Goal: Task Accomplishment & Management: Complete application form

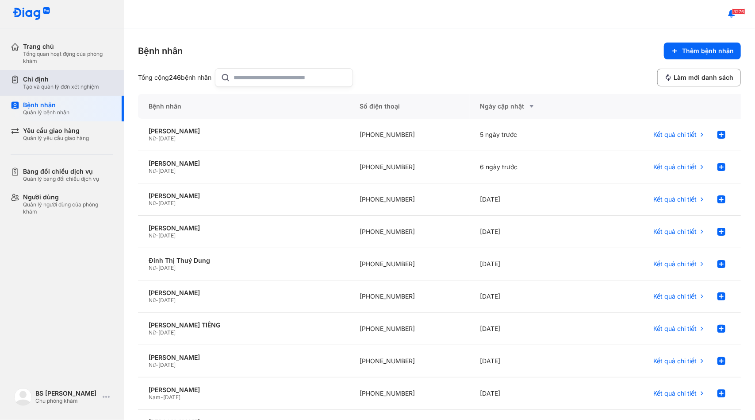
click at [63, 92] on div "Chỉ định Tạo và quản lý đơn xét nghiệm" at bounding box center [67, 83] width 113 height 26
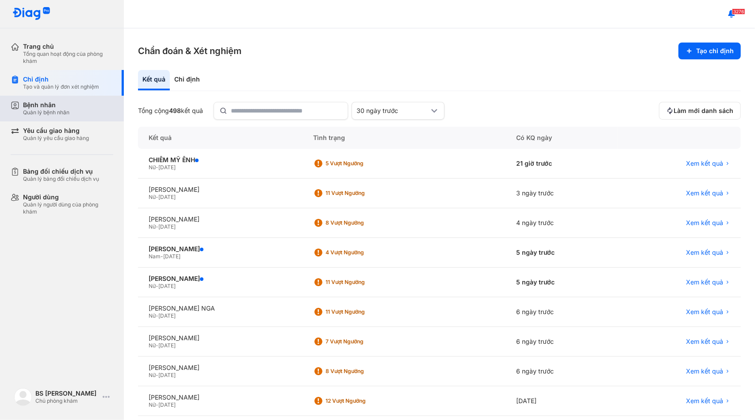
click at [47, 114] on div "Quản lý bệnh nhân" at bounding box center [46, 112] width 46 height 7
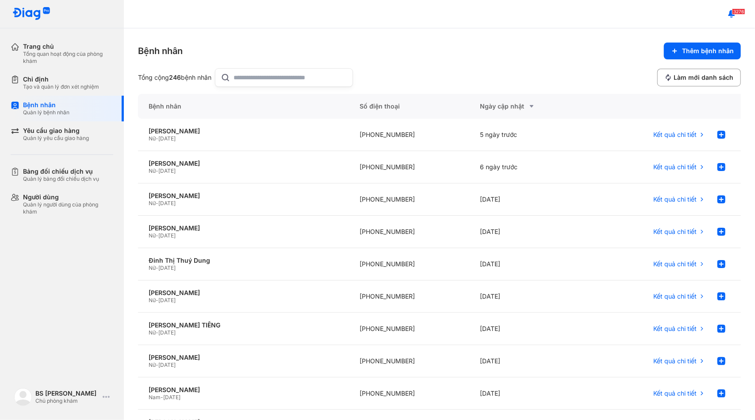
click at [244, 81] on input "text" at bounding box center [290, 78] width 113 height 18
click at [41, 83] on div "Chỉ định" at bounding box center [61, 79] width 76 height 8
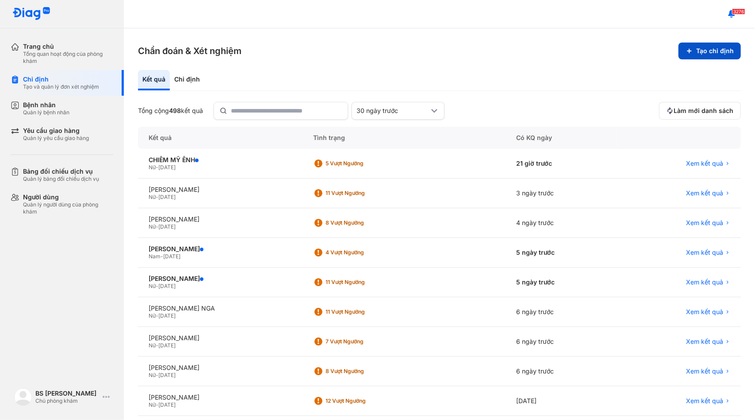
click at [715, 54] on button "Tạo chỉ định" at bounding box center [710, 50] width 62 height 17
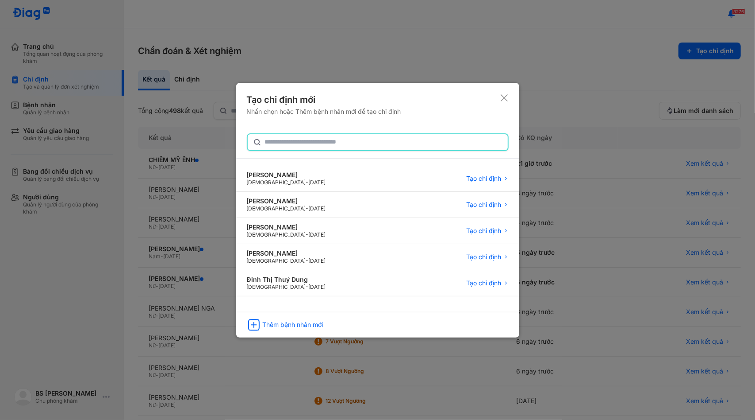
click at [351, 141] on input "text" at bounding box center [384, 142] width 238 height 16
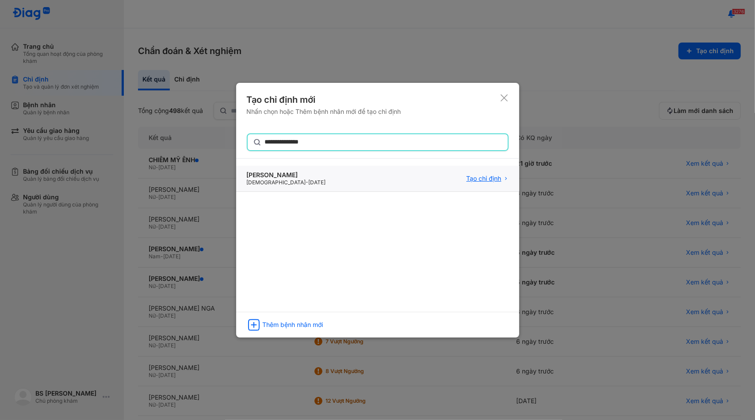
type input "**********"
click at [498, 178] on span "Tạo chỉ định" at bounding box center [484, 179] width 35 height 8
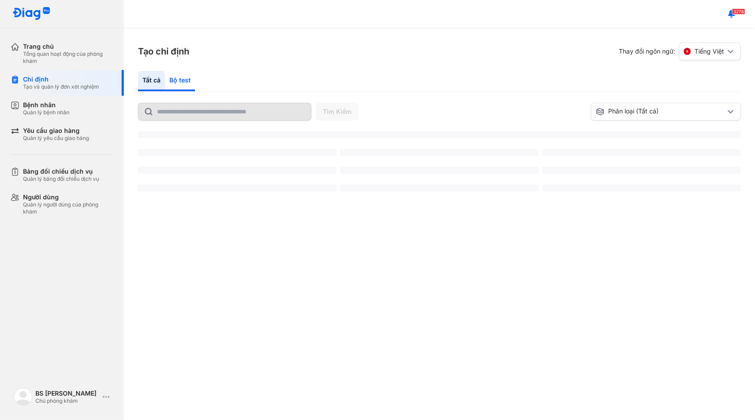
click at [185, 78] on div "Bộ test" at bounding box center [180, 81] width 30 height 20
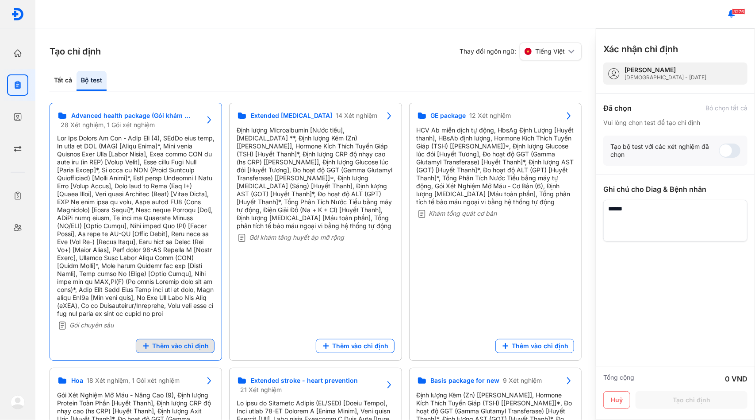
click at [174, 350] on span "Thêm vào chỉ định" at bounding box center [180, 346] width 57 height 8
